Goal: Task Accomplishment & Management: Use online tool/utility

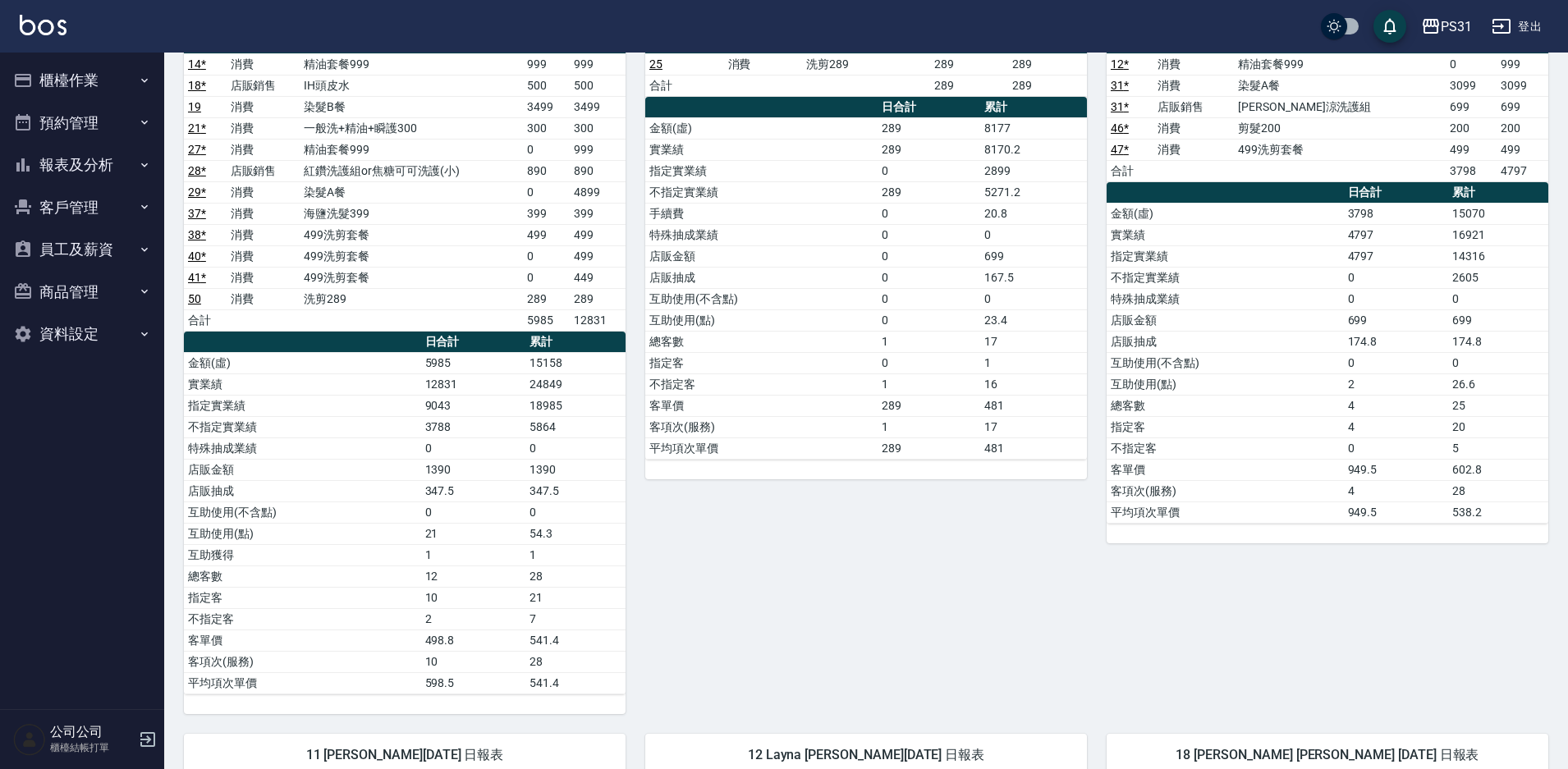
scroll to position [916, 0]
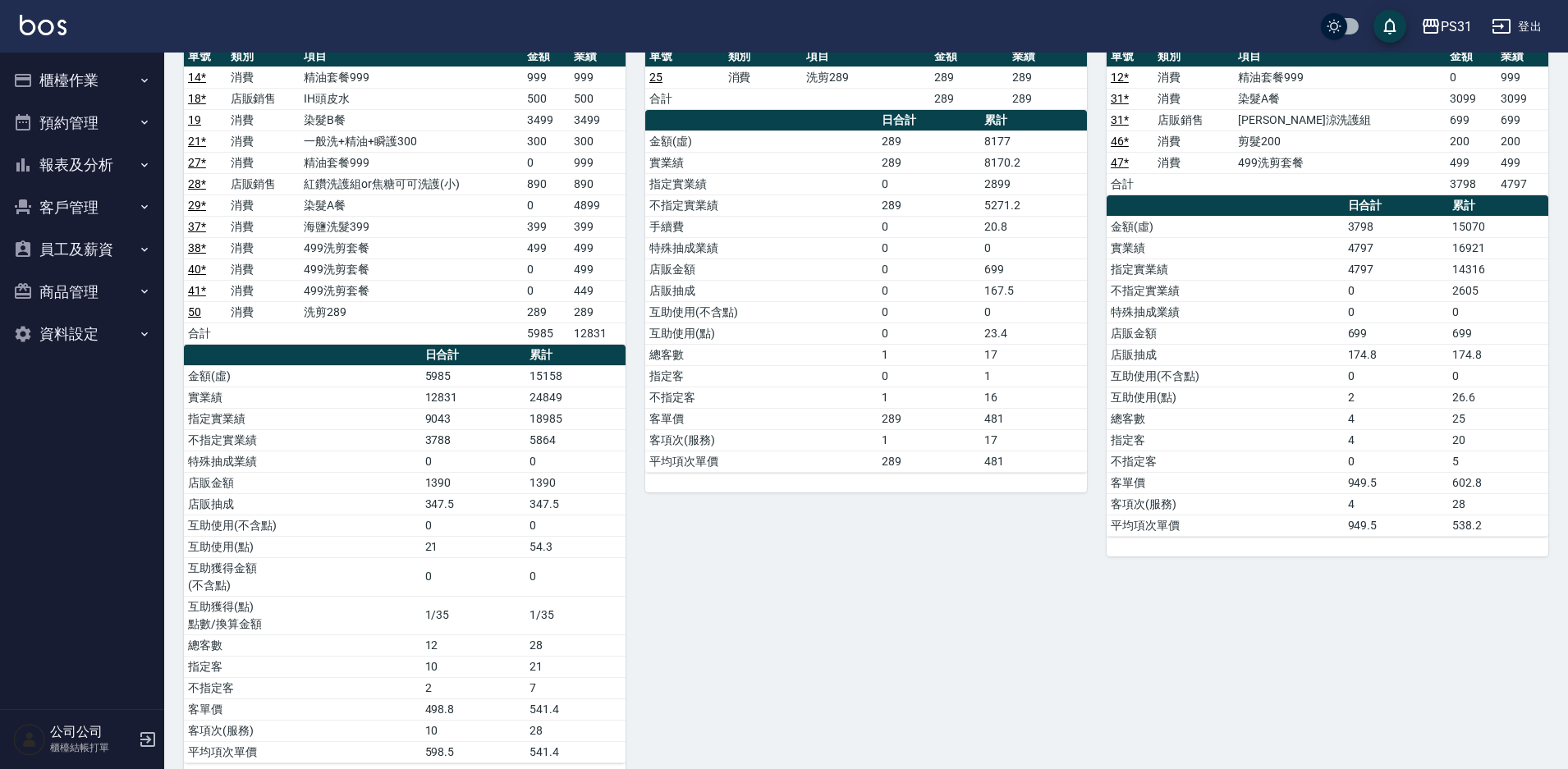
click at [81, 91] on button "櫃檯作業" at bounding box center [82, 80] width 151 height 43
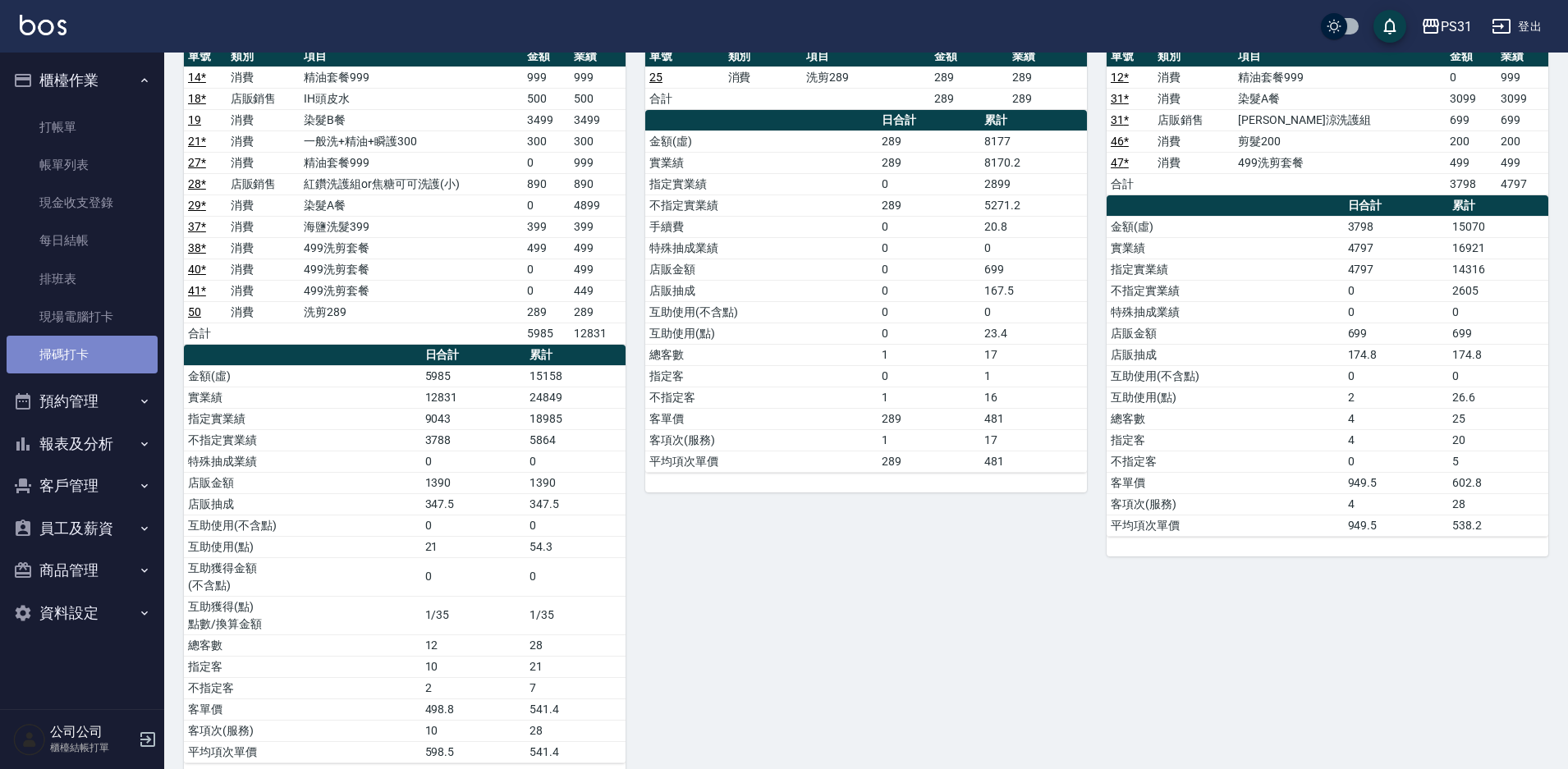
click at [93, 351] on link "掃碼打卡" at bounding box center [82, 354] width 151 height 37
